Goal: Check status: Check status

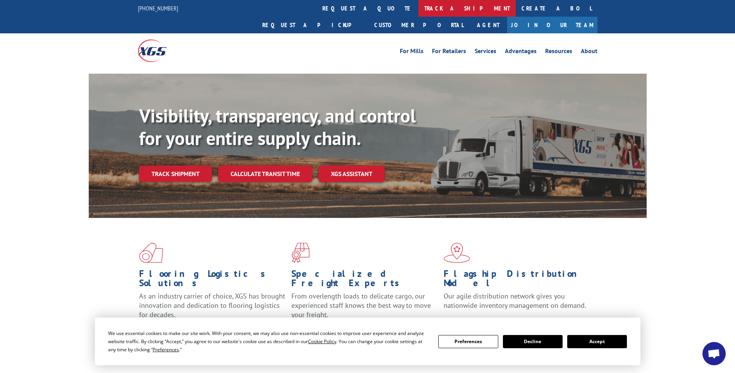
click at [418, 7] on link "track a shipment" at bounding box center [466, 8] width 97 height 17
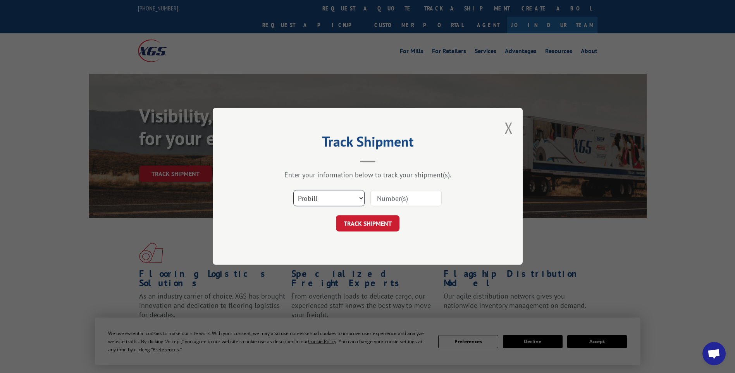
click at [360, 198] on select "Select category... Probill BOL PO" at bounding box center [328, 198] width 71 height 16
click at [398, 200] on input at bounding box center [405, 198] width 71 height 16
paste input "17059124"
type input "17059124"
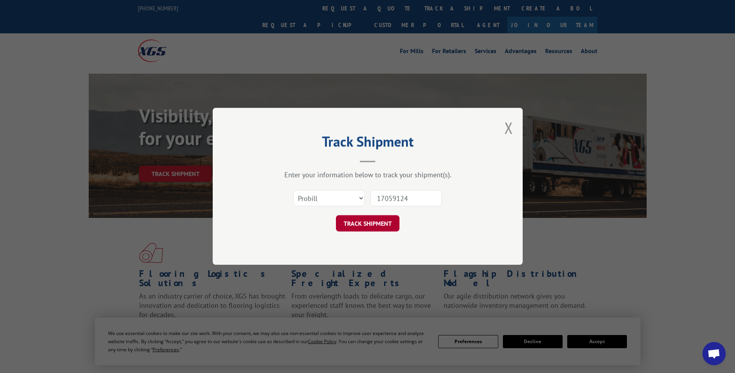
click at [370, 224] on button "TRACK SHIPMENT" at bounding box center [368, 223] width 64 height 16
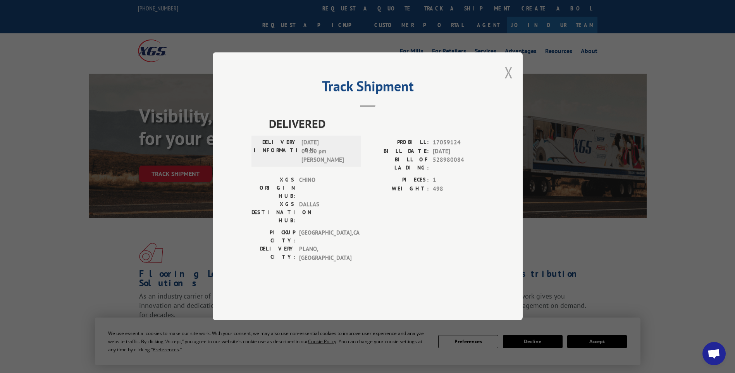
click at [508, 83] on button "Close modal" at bounding box center [508, 72] width 9 height 21
